Goal: Obtain resource: Download file/media

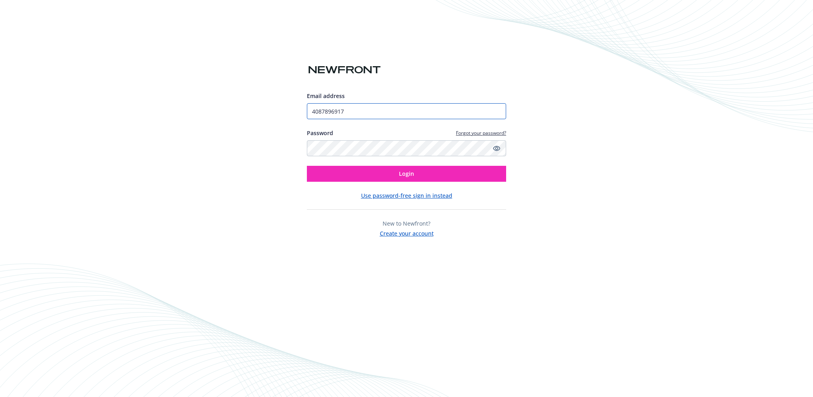
click at [345, 111] on input "4087896917" at bounding box center [406, 111] width 199 height 16
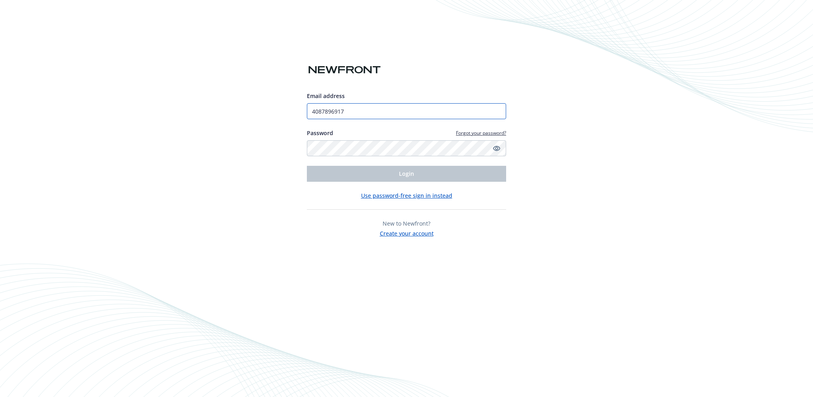
drag, startPoint x: 356, startPoint y: 110, endPoint x: 174, endPoint y: 98, distance: 183.2
click at [174, 98] on div "Email address 4087896917 Password Forgot your password? Login Use password-free…" at bounding box center [406, 198] width 813 height 397
type input "[EMAIL_ADDRESS][DOMAIN_NAME]"
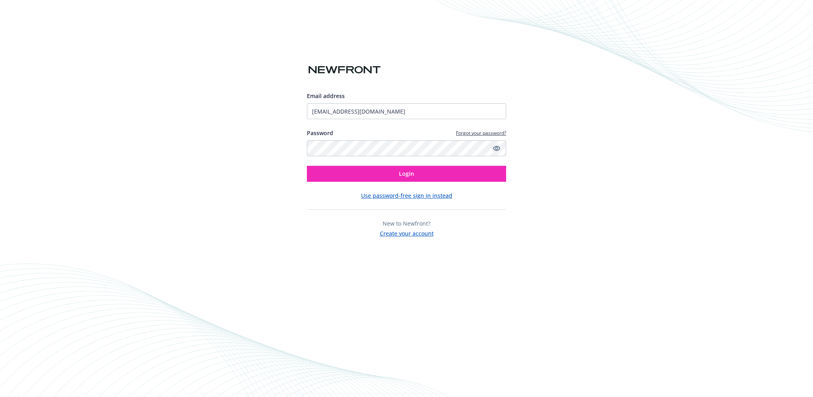
click at [493, 148] on icon "Show password" at bounding box center [496, 148] width 7 height 7
click at [496, 148] on icon "Hide password" at bounding box center [496, 148] width 6 height 6
click at [433, 175] on button "Login" at bounding box center [406, 174] width 199 height 16
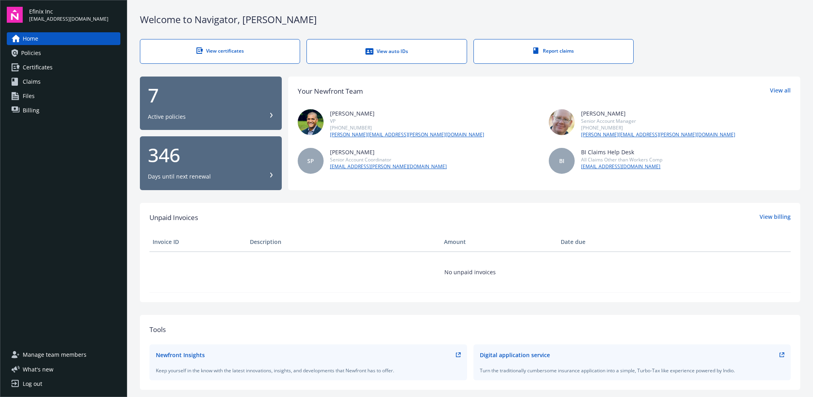
click at [29, 53] on span "Policies" at bounding box center [31, 53] width 20 height 13
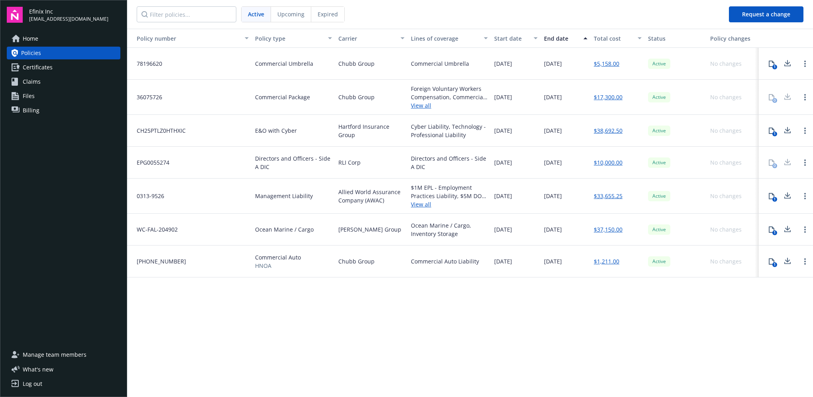
click at [288, 14] on span "Upcoming" at bounding box center [290, 14] width 27 height 8
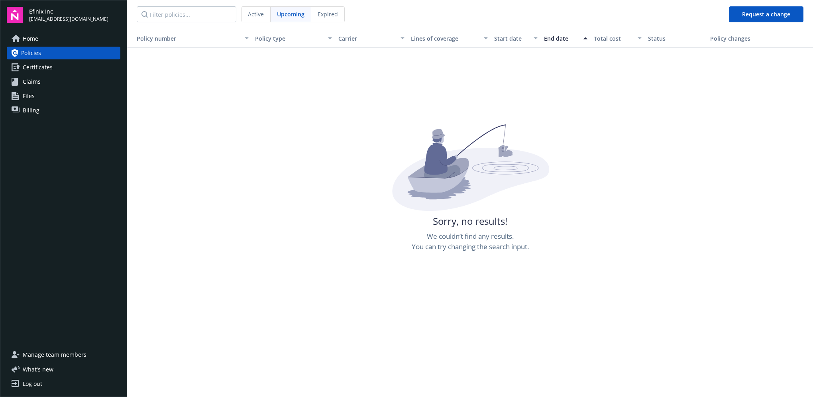
click at [322, 13] on span "Expired" at bounding box center [327, 14] width 20 height 8
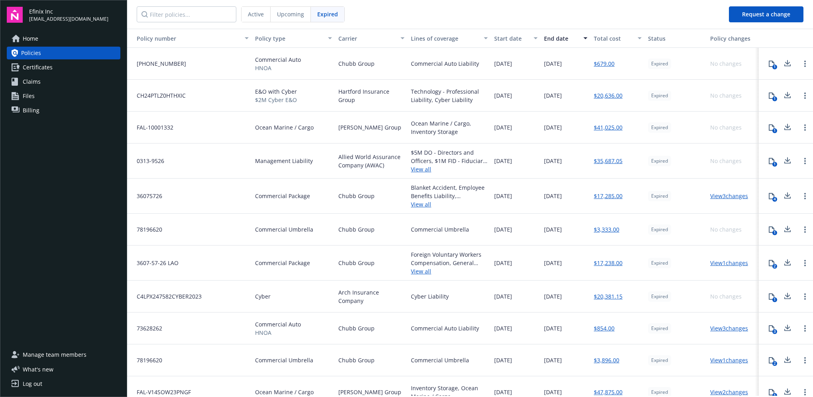
click at [254, 13] on span "Active" at bounding box center [256, 14] width 16 height 8
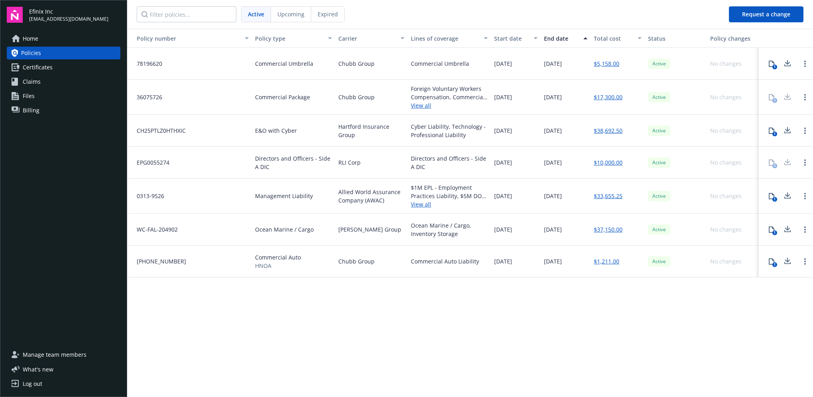
click at [602, 62] on link "$5,158.00" at bounding box center [605, 63] width 25 height 8
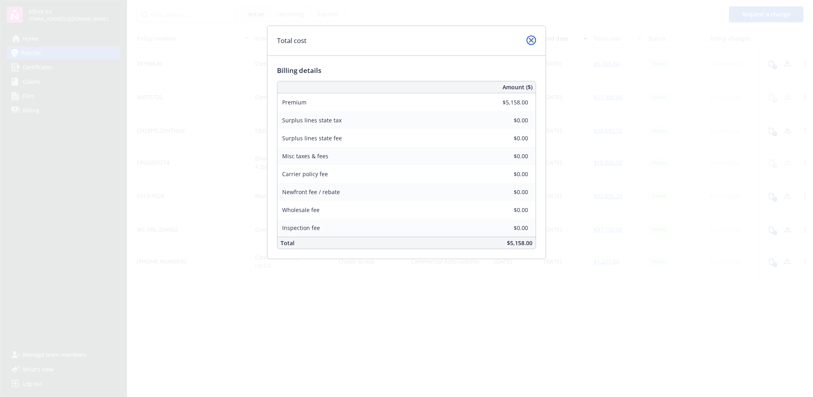
click at [532, 40] on icon "close" at bounding box center [531, 40] width 5 height 5
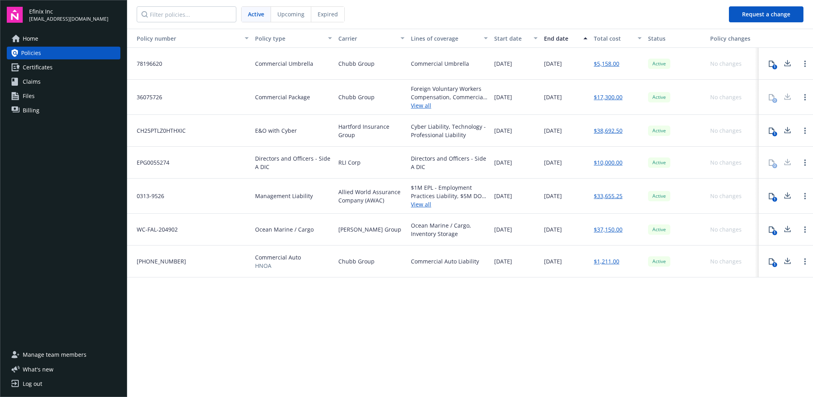
click at [770, 65] on icon at bounding box center [771, 64] width 6 height 6
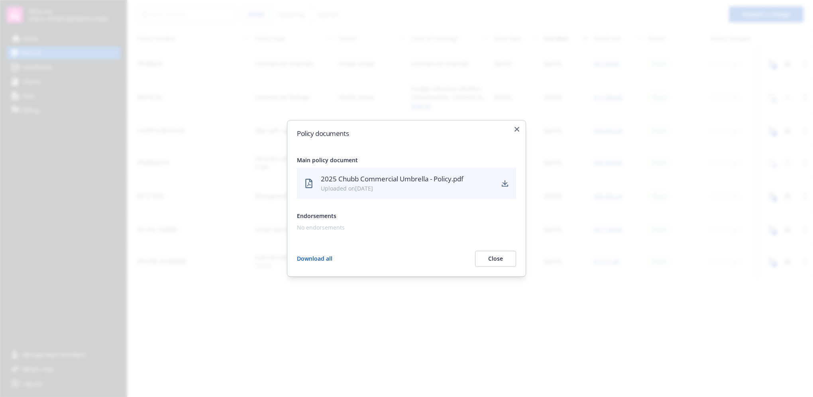
click at [307, 257] on button "Download all" at bounding box center [314, 259] width 35 height 16
click at [518, 131] on icon "button" at bounding box center [516, 129] width 5 height 5
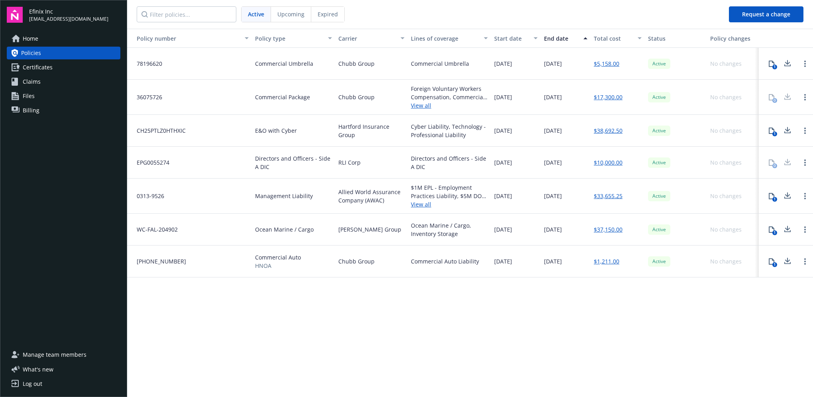
click at [785, 128] on icon at bounding box center [787, 130] width 10 height 10
click at [785, 194] on icon at bounding box center [787, 194] width 5 height 5
click at [420, 107] on link "View all" at bounding box center [449, 105] width 77 height 8
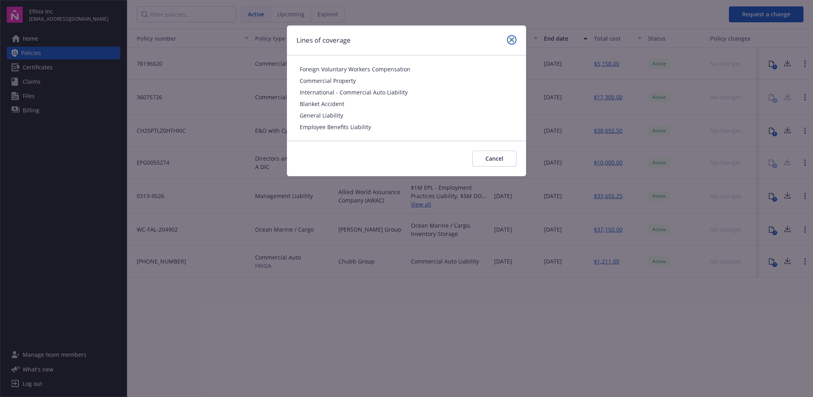
click at [507, 39] on link "close" at bounding box center [512, 40] width 10 height 10
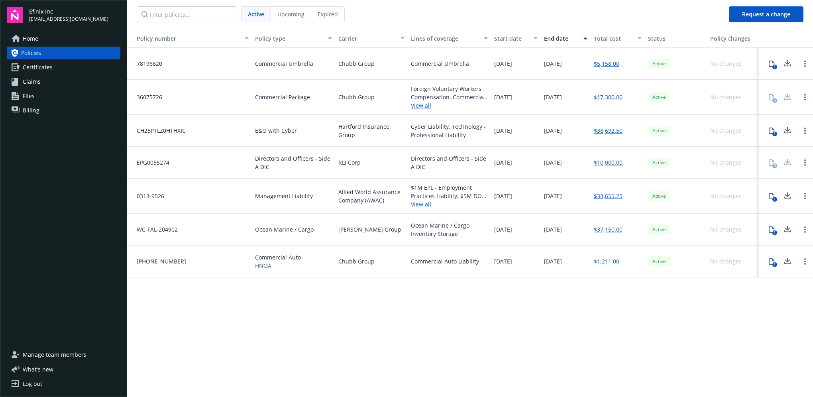
click at [501, 372] on div "Policy number Policy type Carrier Lines of coverage Start date End date Total c…" at bounding box center [469, 212] width 685 height 367
click at [419, 105] on link "View all" at bounding box center [449, 105] width 77 height 8
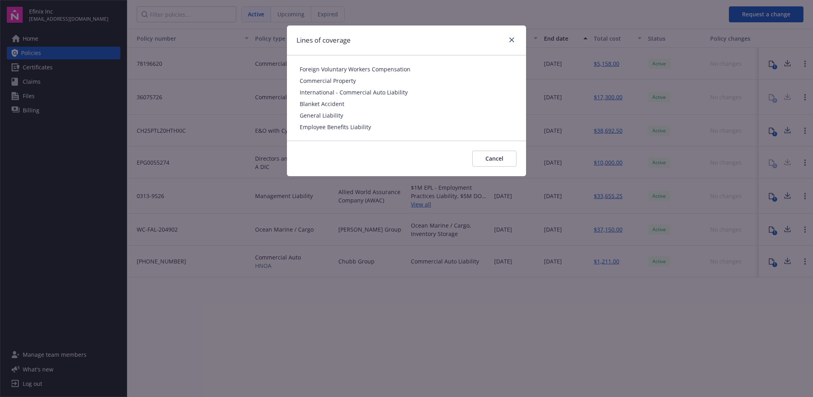
click at [513, 35] on div at bounding box center [509, 40] width 13 height 10
click at [508, 41] on link "close" at bounding box center [512, 40] width 10 height 10
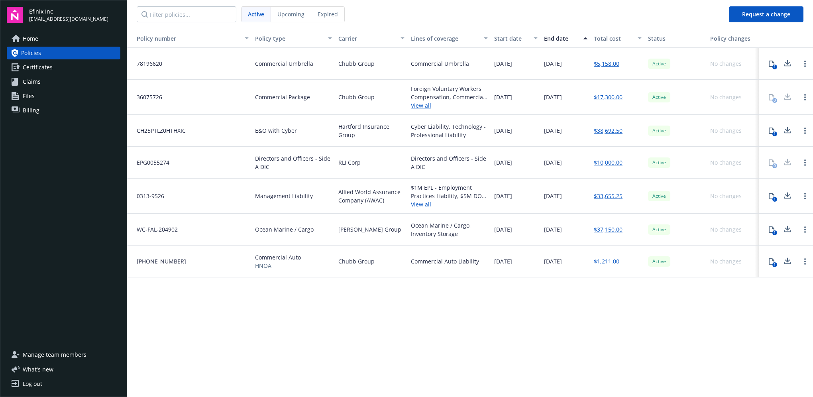
click at [291, 15] on span "Upcoming" at bounding box center [290, 14] width 27 height 8
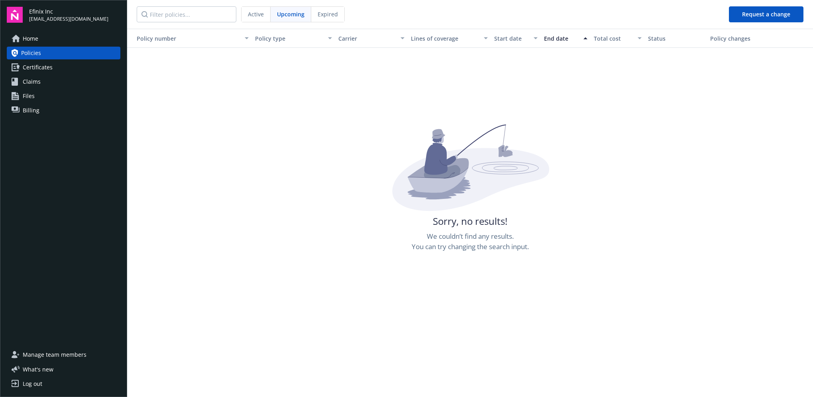
click at [323, 12] on span "Expired" at bounding box center [327, 14] width 20 height 8
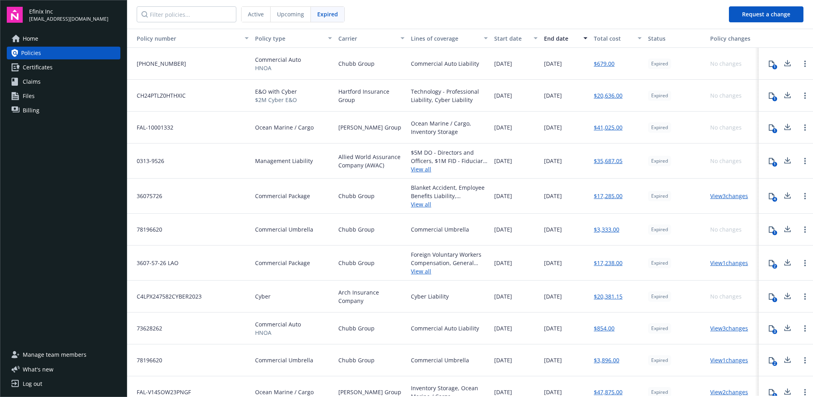
click at [257, 12] on span "Active" at bounding box center [256, 14] width 16 height 8
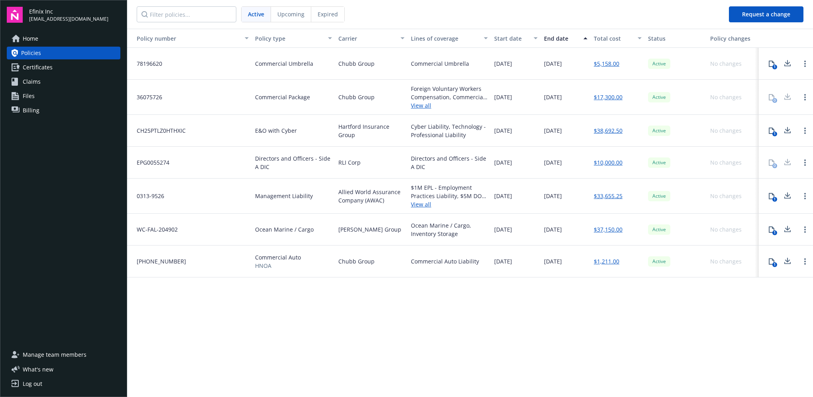
click at [774, 263] on div "1" at bounding box center [774, 264] width 5 height 5
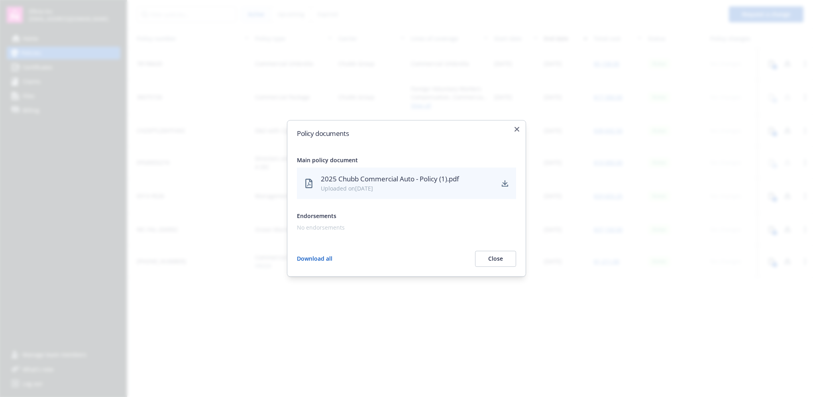
click at [349, 182] on div "2025 Chubb Commercial Auto - Policy (1).pdf" at bounding box center [407, 179] width 173 height 10
click at [307, 259] on button "Download all" at bounding box center [314, 259] width 35 height 16
click at [492, 259] on button "Close" at bounding box center [495, 259] width 41 height 16
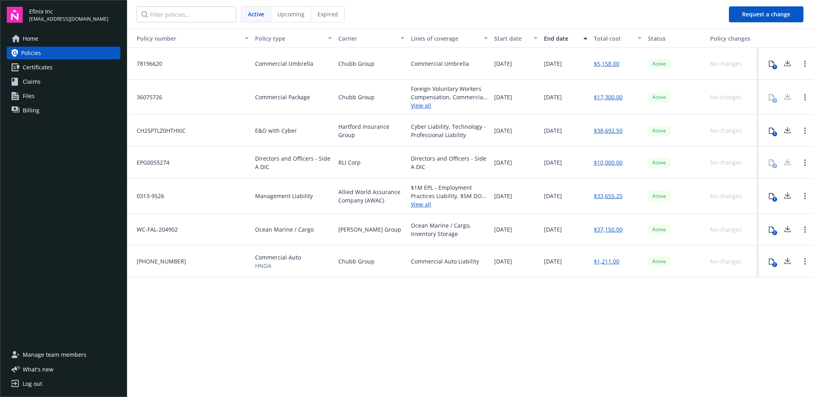
click at [409, 333] on div "Policy number Policy type Carrier Lines of coverage Start date End date Total c…" at bounding box center [469, 212] width 685 height 367
click at [469, 381] on div "Policy number Policy type Carrier Lines of coverage Start date End date Total c…" at bounding box center [469, 212] width 685 height 367
click at [294, 14] on span "Upcoming" at bounding box center [290, 14] width 27 height 8
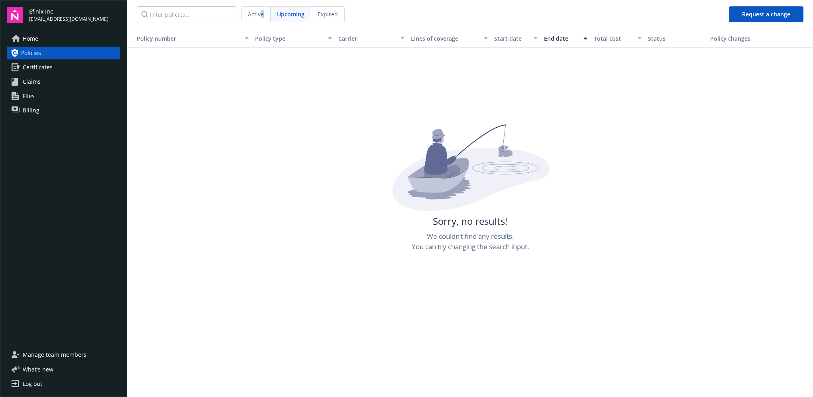
click at [262, 14] on span "Active" at bounding box center [256, 14] width 16 height 8
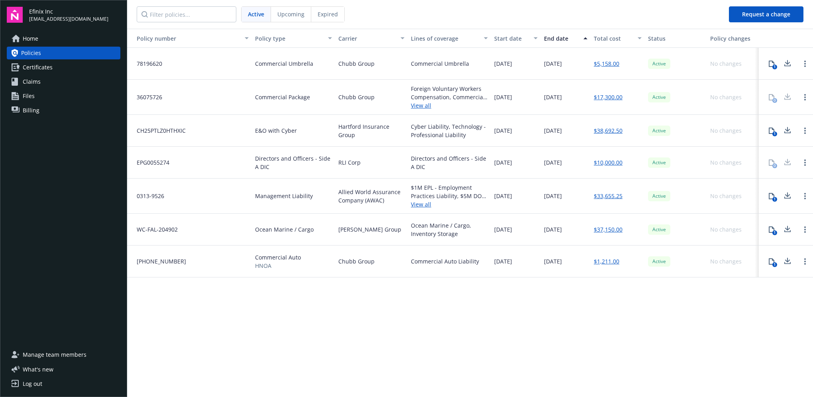
click at [500, 325] on div "Policy number Policy type Carrier Lines of coverage Start date End date Total c…" at bounding box center [469, 212] width 685 height 367
click at [24, 109] on span "Billing" at bounding box center [31, 110] width 17 height 13
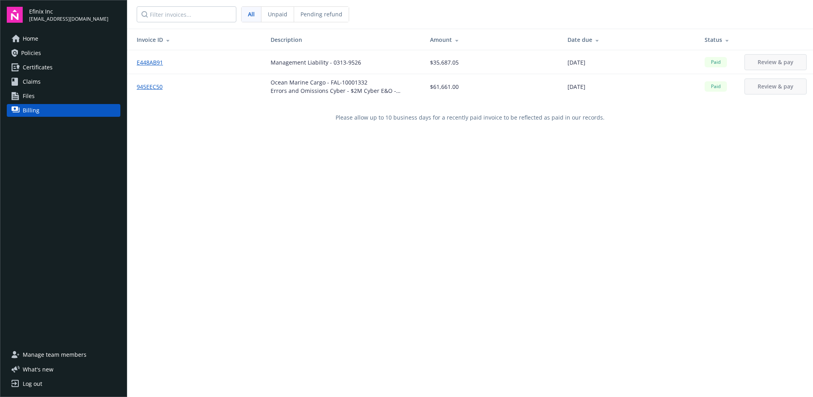
click at [278, 15] on span "Unpaid" at bounding box center [278, 14] width 20 height 8
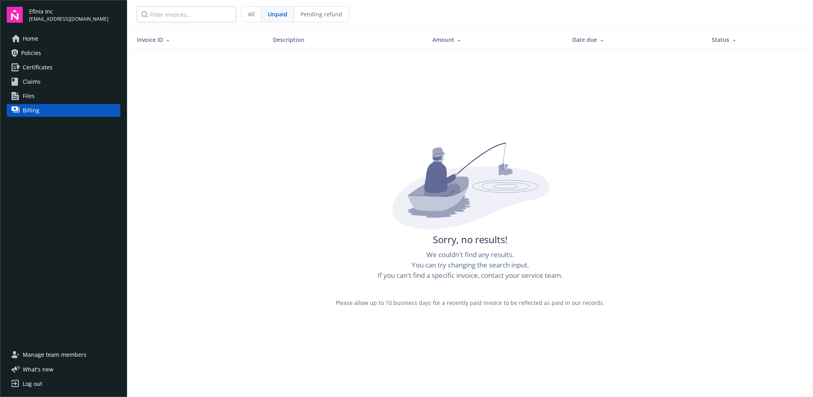
click at [333, 11] on span "Pending refund" at bounding box center [321, 14] width 42 height 8
click at [41, 94] on link "Files" at bounding box center [64, 96] width 114 height 13
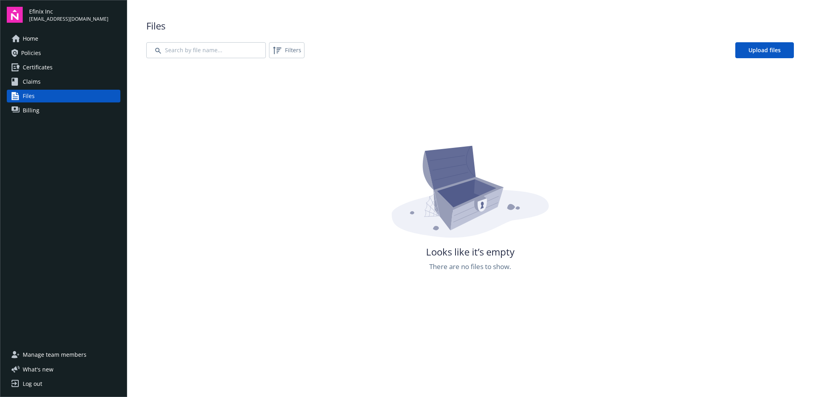
click at [31, 82] on span "Claims" at bounding box center [32, 81] width 18 height 13
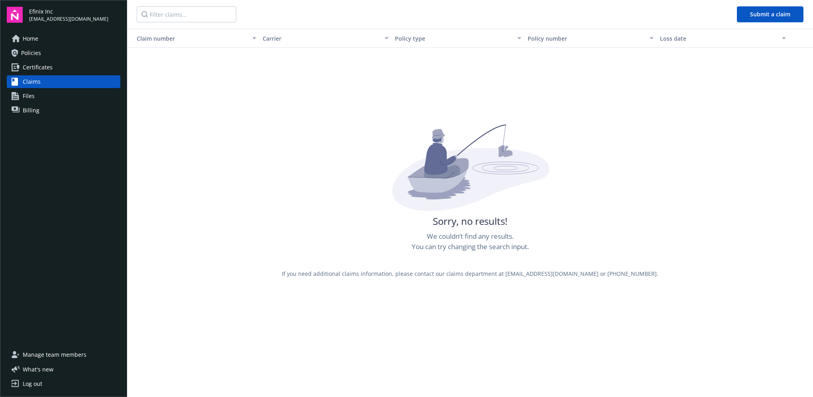
click at [39, 71] on span "Certificates" at bounding box center [38, 67] width 30 height 13
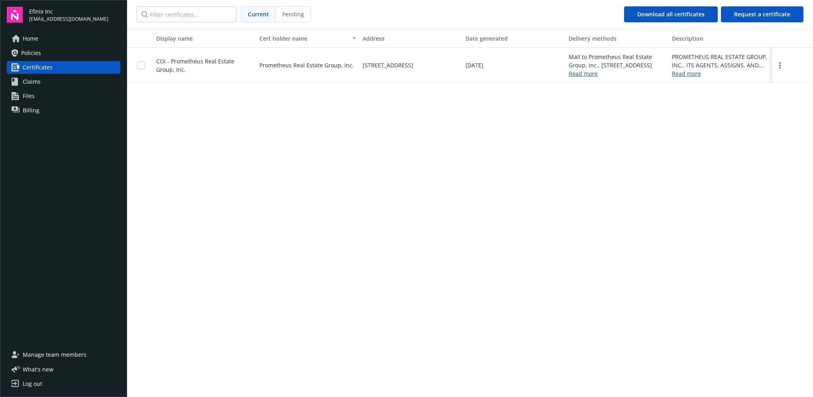
click at [33, 53] on span "Policies" at bounding box center [31, 53] width 20 height 13
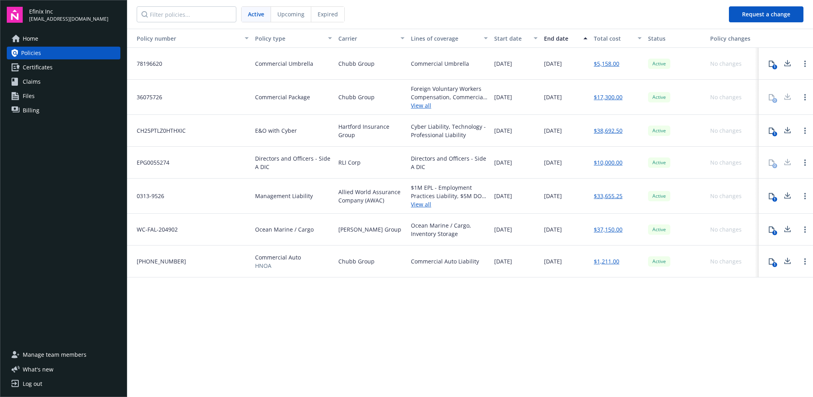
click at [31, 40] on span "Home" at bounding box center [31, 38] width 16 height 13
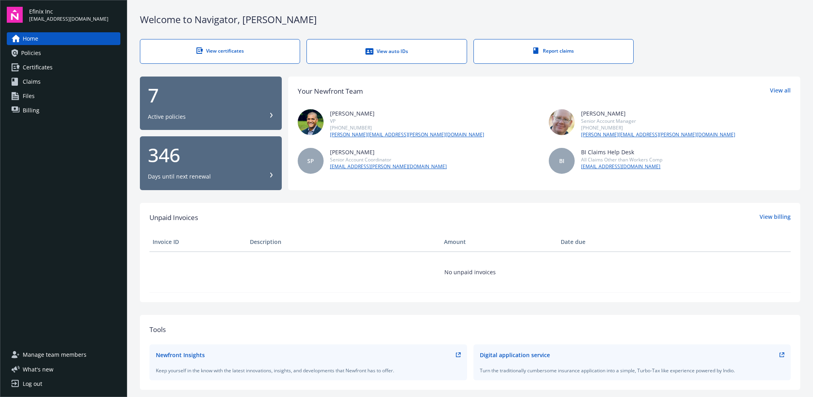
click at [27, 113] on span "Billing" at bounding box center [31, 110] width 17 height 13
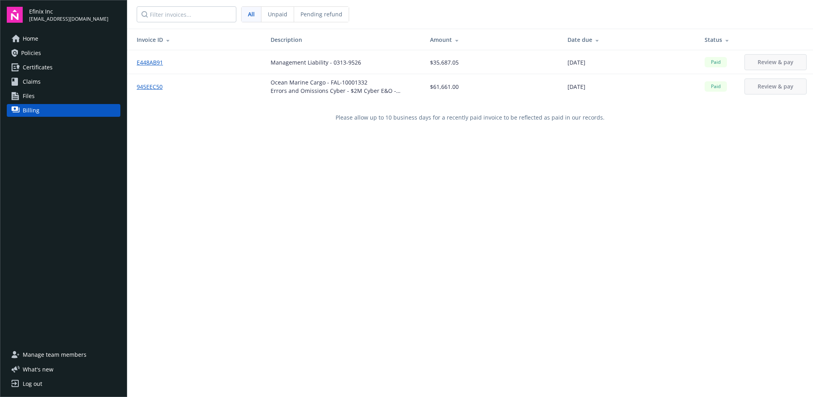
click at [33, 55] on span "Policies" at bounding box center [31, 53] width 20 height 13
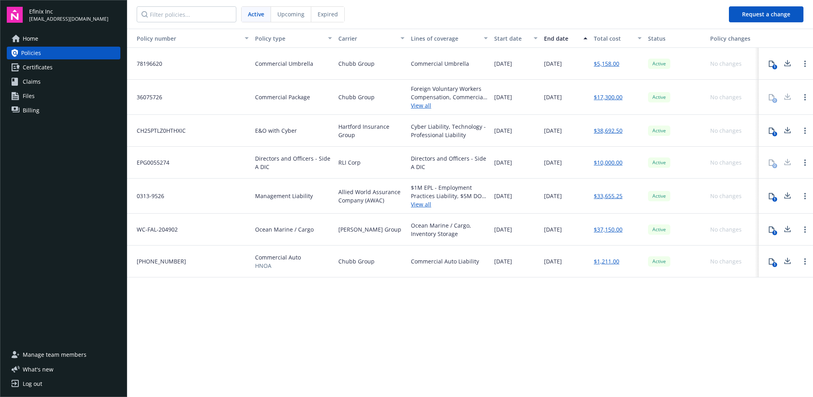
click at [331, 13] on span "Expired" at bounding box center [327, 14] width 20 height 8
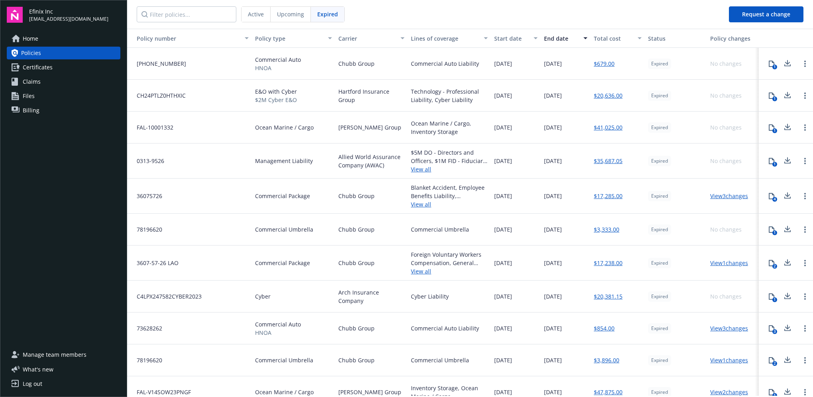
click at [257, 12] on span "Active" at bounding box center [256, 14] width 16 height 8
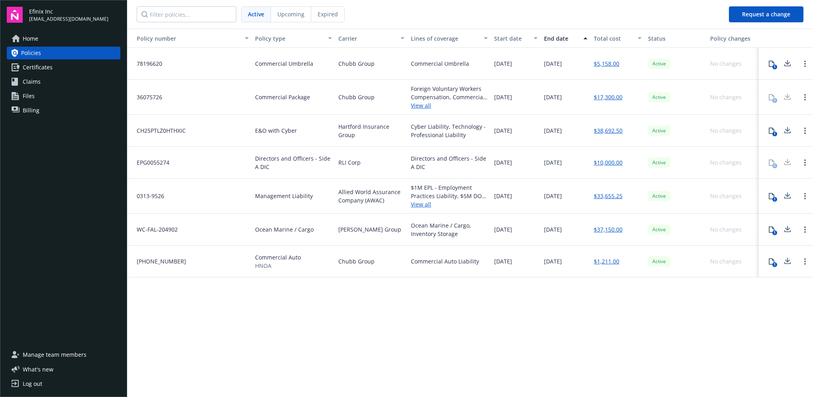
click at [423, 266] on div "Commercial Auto Liability" at bounding box center [448, 261] width 83 height 32
drag, startPoint x: 412, startPoint y: 263, endPoint x: 480, endPoint y: 260, distance: 67.4
click at [480, 260] on div "Commercial Auto Liability" at bounding box center [448, 261] width 83 height 32
click at [591, 382] on div "Policy number Policy type Carrier Lines of coverage Start date End date Total c…" at bounding box center [469, 212] width 685 height 367
click at [607, 262] on link "$1,211.00" at bounding box center [605, 261] width 25 height 8
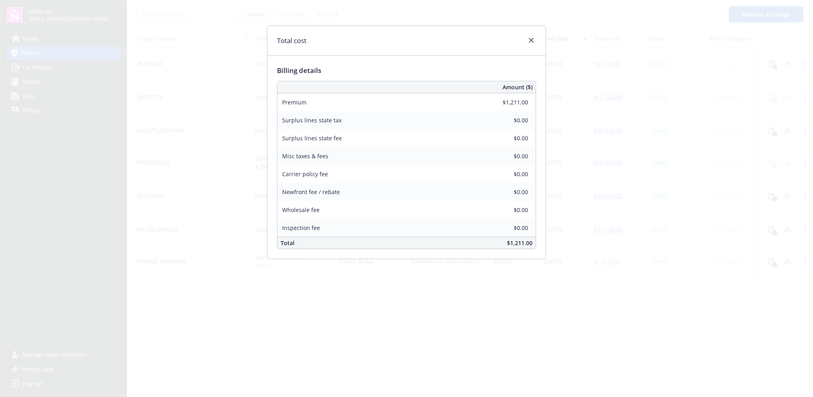
click at [525, 332] on div "Total cost Billing details Amount ($) Premium $1,211.00 Surplus lines state tax…" at bounding box center [406, 198] width 813 height 397
click at [530, 44] on link "close" at bounding box center [531, 40] width 10 height 10
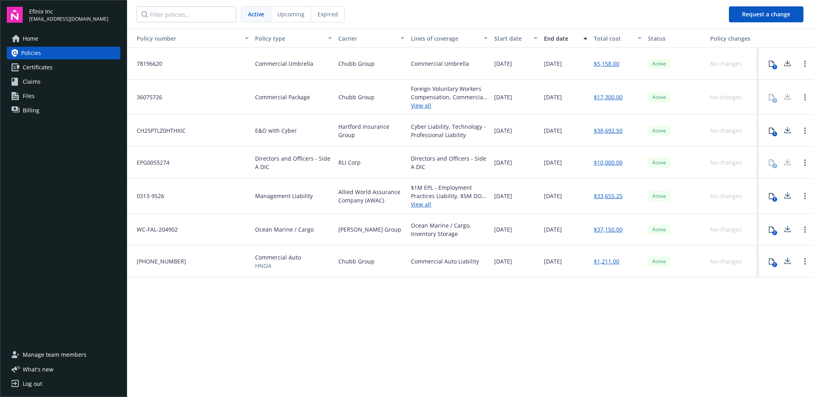
click at [770, 229] on icon at bounding box center [771, 229] width 6 height 6
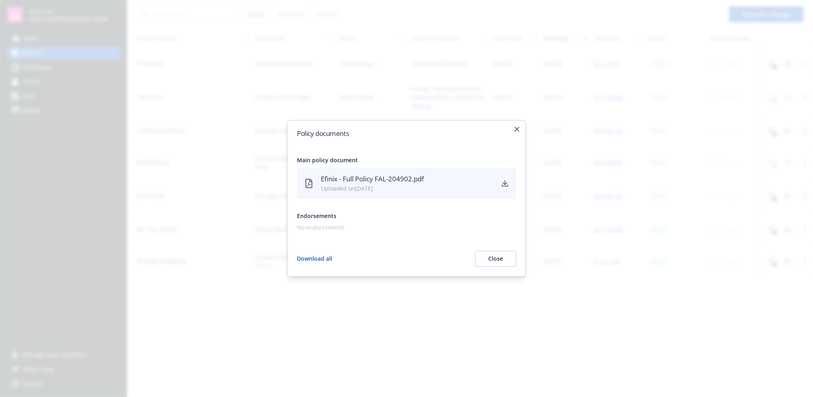
drag, startPoint x: 440, startPoint y: 342, endPoint x: 425, endPoint y: 268, distance: 74.8
click at [440, 339] on div at bounding box center [406, 198] width 813 height 397
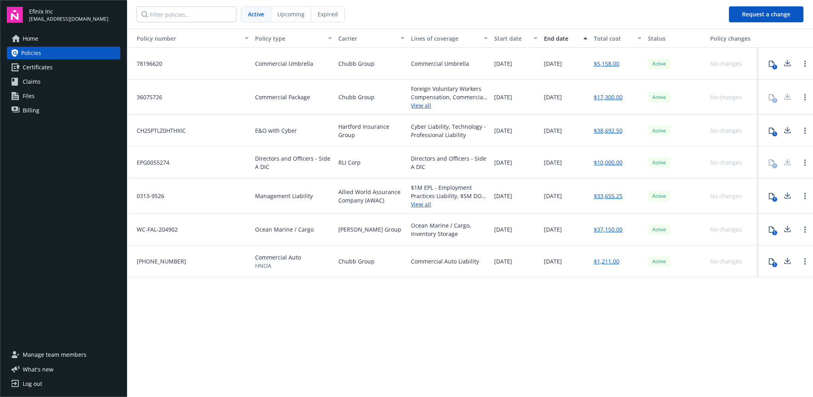
click at [414, 105] on link "View all" at bounding box center [449, 105] width 77 height 8
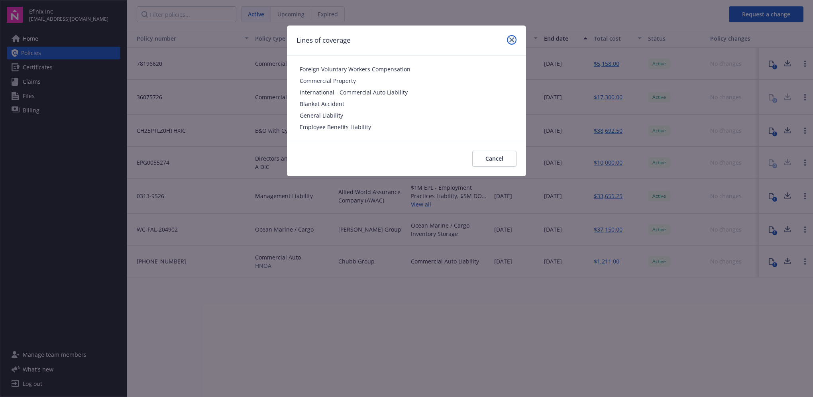
click at [509, 38] on icon "close" at bounding box center [511, 39] width 5 height 5
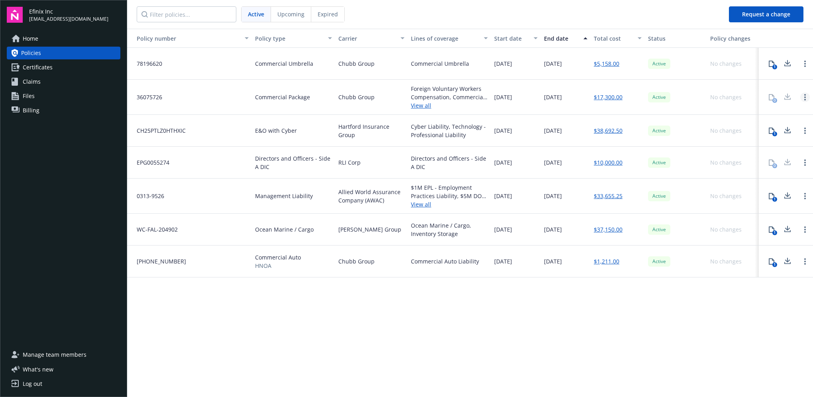
click at [805, 100] on circle "Open options" at bounding box center [805, 100] width 2 height 2
drag, startPoint x: 294, startPoint y: 320, endPoint x: 285, endPoint y: 304, distance: 18.7
click at [292, 313] on div "Policy number Policy type Carrier Lines of coverage Start date End date Total c…" at bounding box center [469, 212] width 685 height 367
click at [25, 99] on span "Files" at bounding box center [29, 96] width 12 height 13
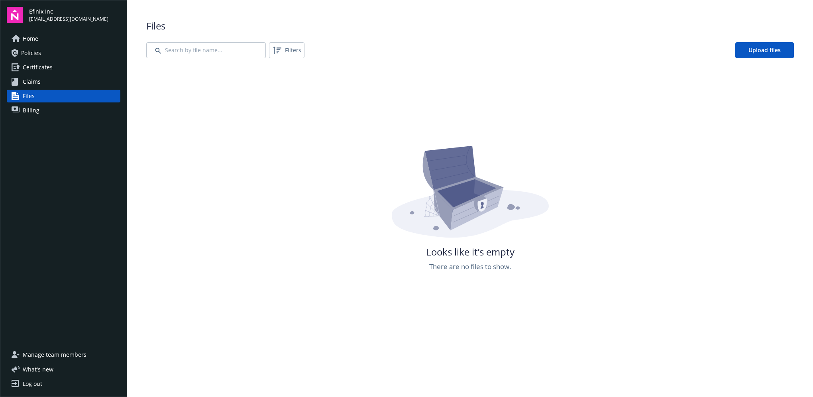
click at [33, 61] on span "Certificates" at bounding box center [38, 67] width 30 height 13
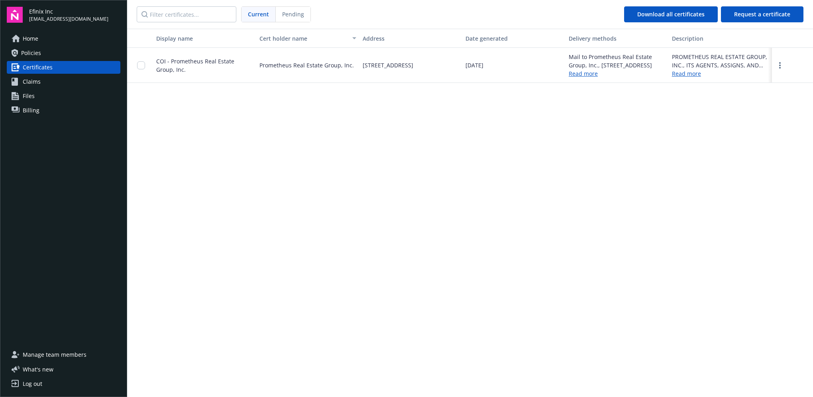
click at [37, 54] on span "Policies" at bounding box center [31, 53] width 20 height 13
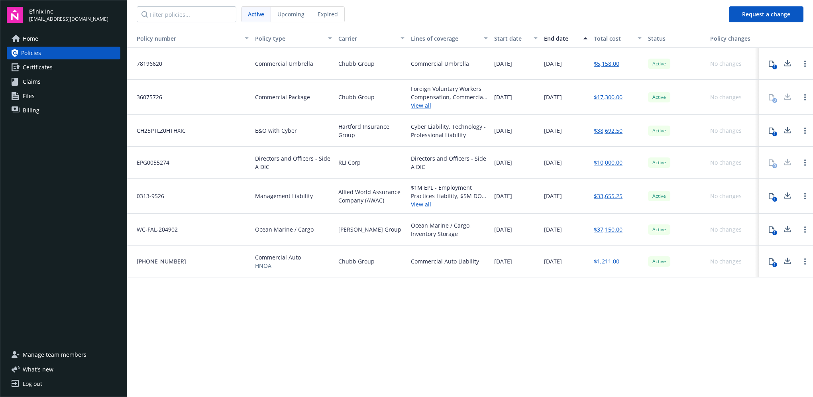
click at [419, 207] on link "View all" at bounding box center [449, 204] width 77 height 8
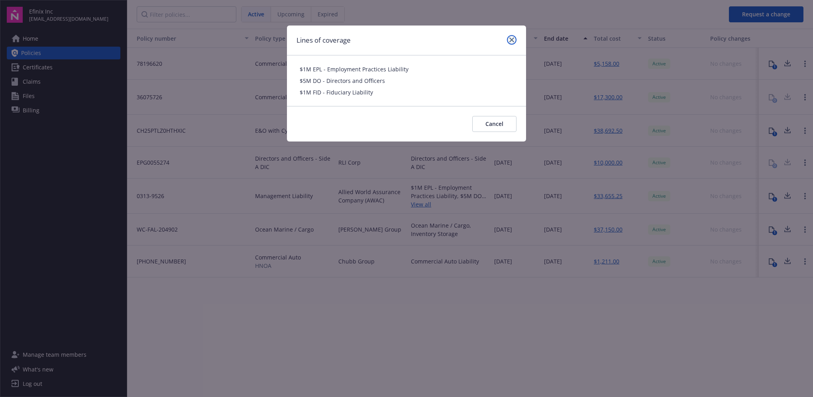
click at [509, 41] on icon "close" at bounding box center [511, 39] width 5 height 5
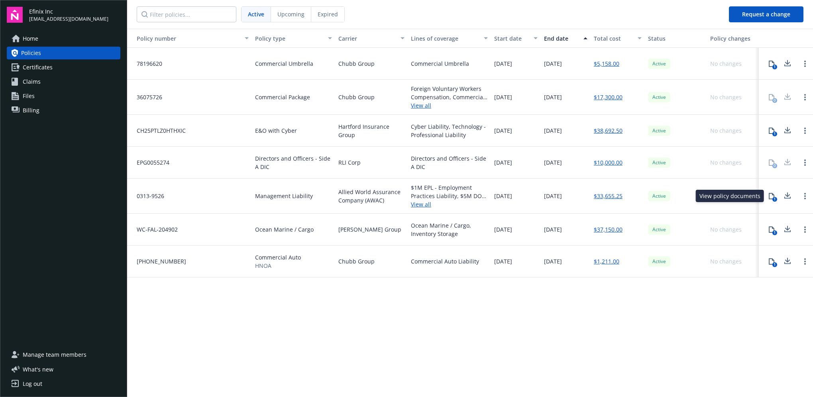
click at [768, 196] on icon at bounding box center [771, 196] width 6 height 6
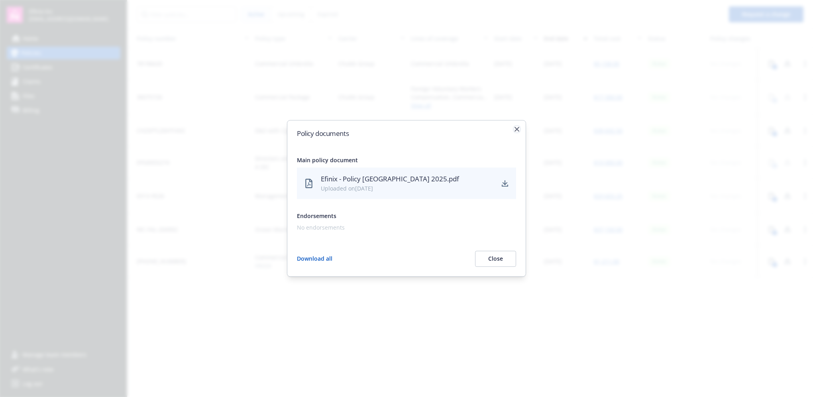
click at [517, 127] on icon "button" at bounding box center [516, 129] width 5 height 5
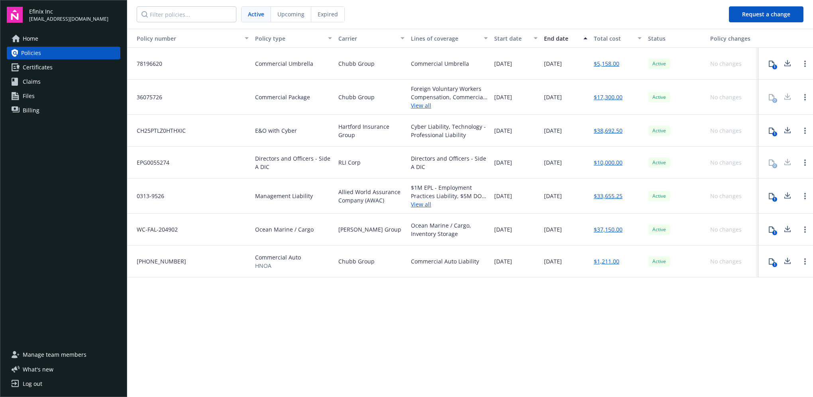
click at [606, 132] on link "$38,692.50" at bounding box center [607, 130] width 29 height 8
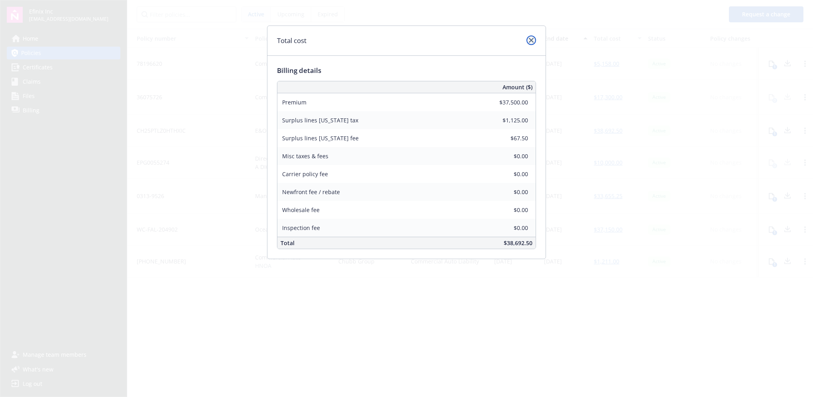
click at [534, 43] on link "close" at bounding box center [531, 40] width 10 height 10
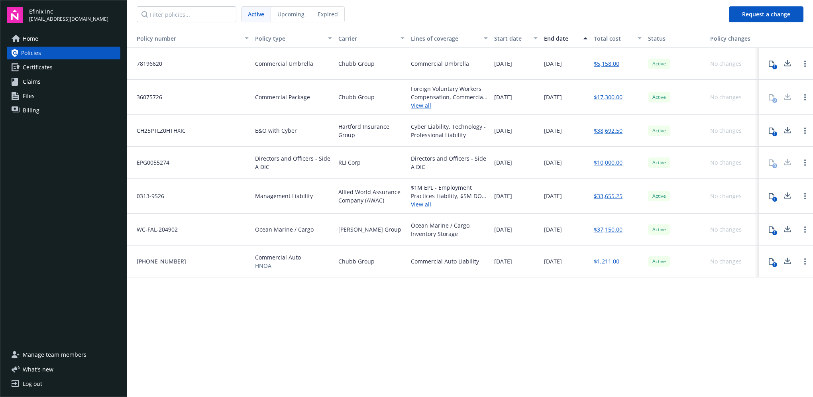
click at [608, 130] on link "$38,692.50" at bounding box center [607, 130] width 29 height 8
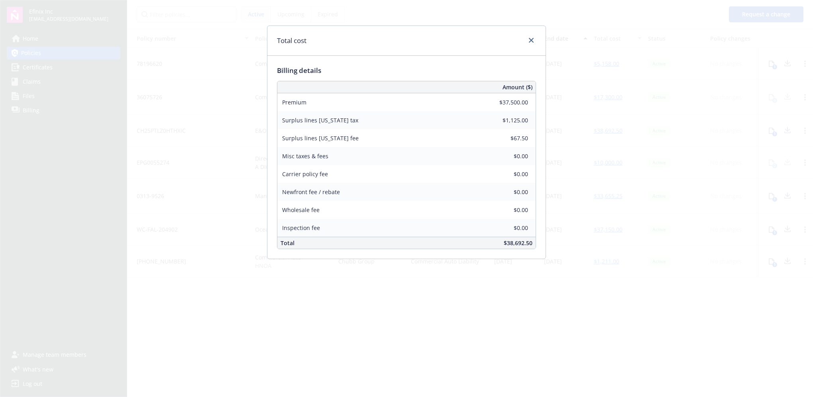
click at [669, 59] on div "Total cost Billing details Amount ($) Premium $37,500.00 Surplus lines [US_STAT…" at bounding box center [406, 198] width 813 height 397
click at [530, 41] on icon "close" at bounding box center [531, 40] width 5 height 5
